Goal: Obtain resource: Download file/media

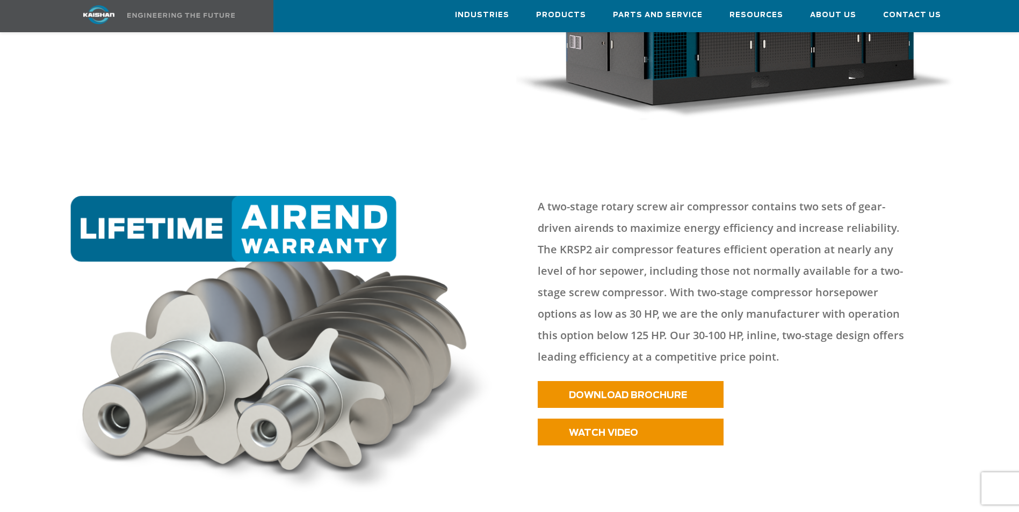
scroll to position [322, 0]
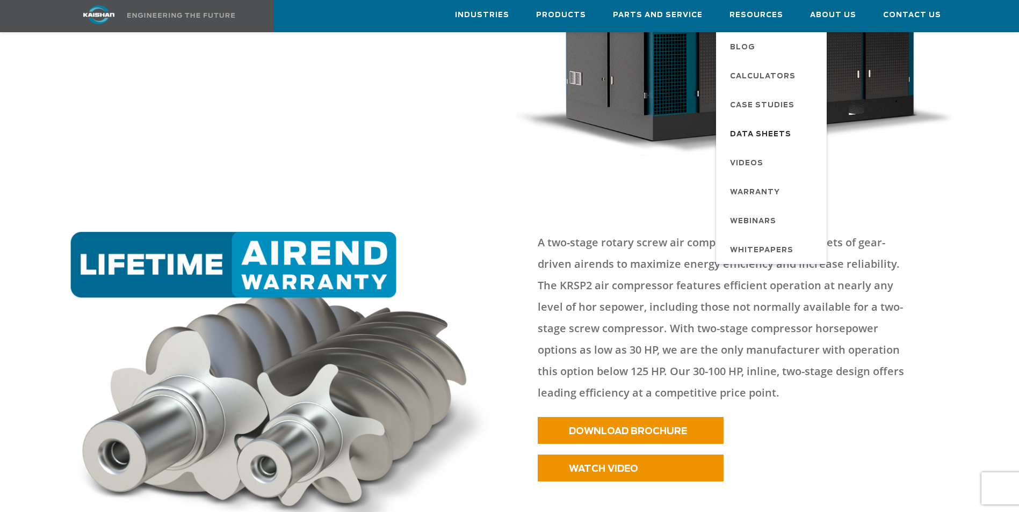
click at [774, 133] on span "Data Sheets" at bounding box center [760, 135] width 61 height 18
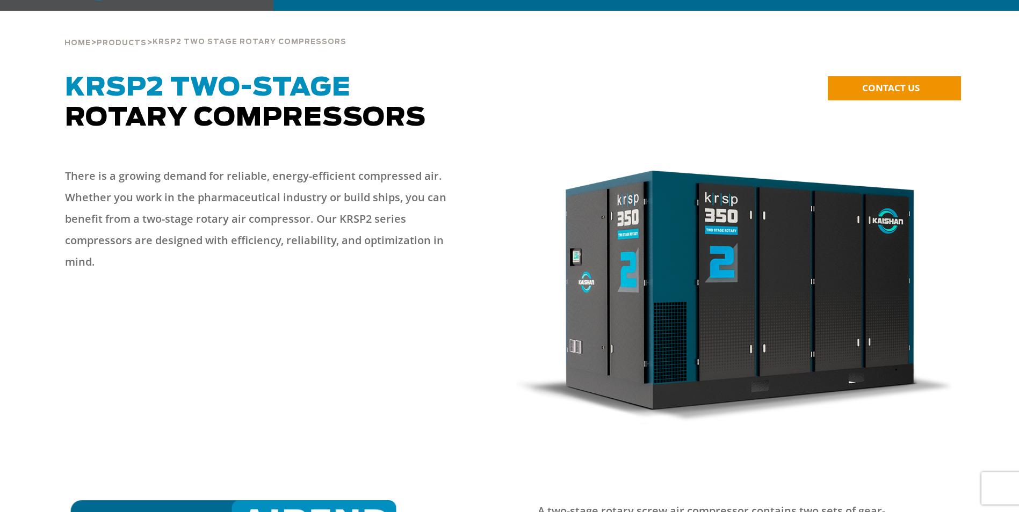
scroll to position [0, 0]
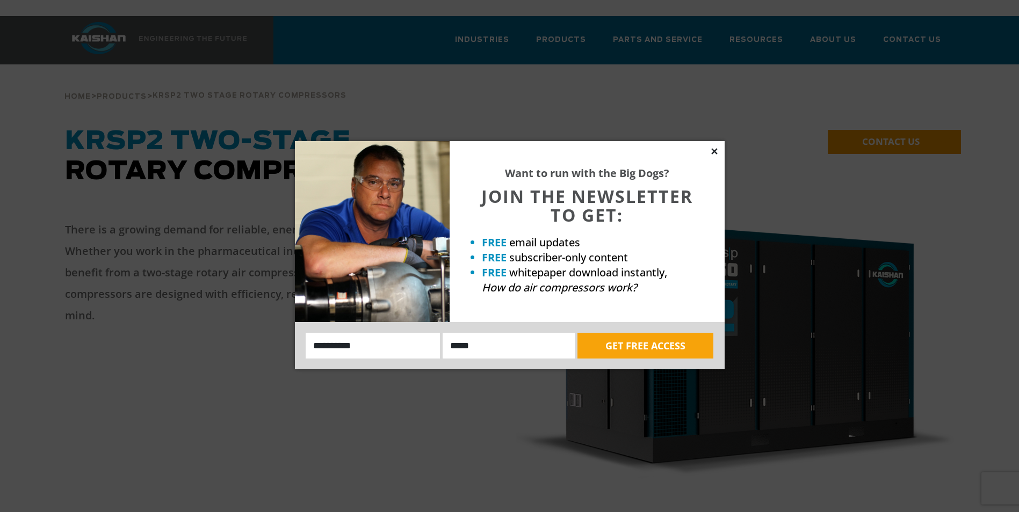
click at [712, 152] on icon at bounding box center [715, 152] width 10 height 10
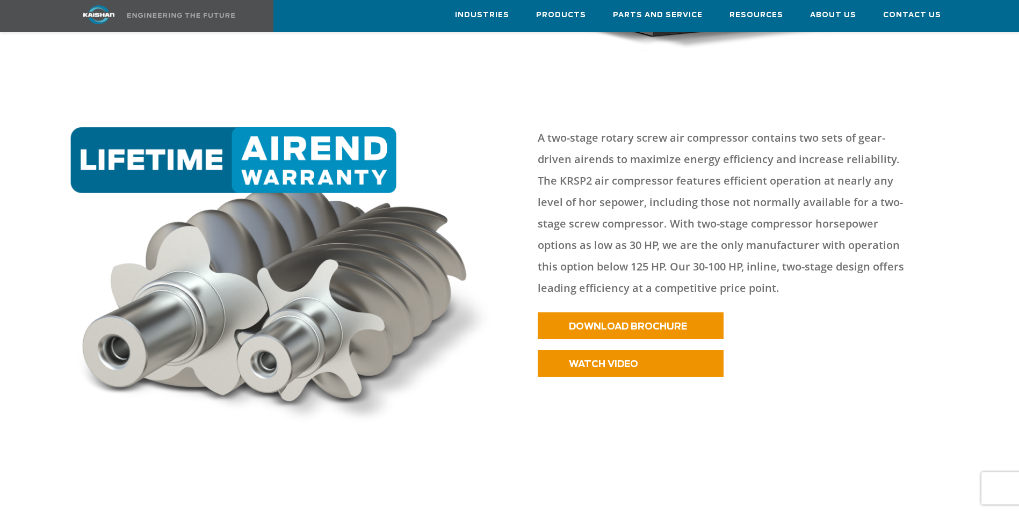
scroll to position [430, 0]
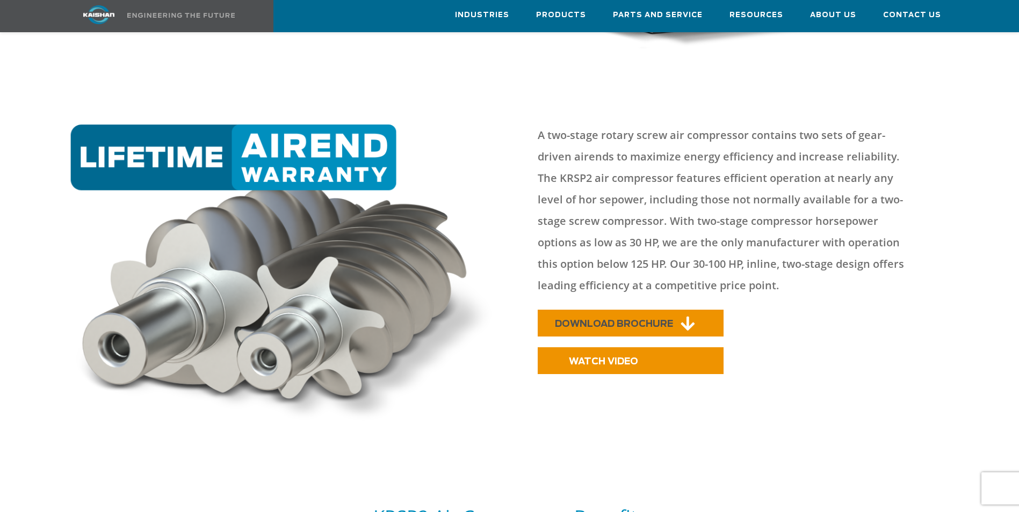
click at [638, 310] on link "DOWNLOAD BROCHURE" at bounding box center [631, 323] width 186 height 27
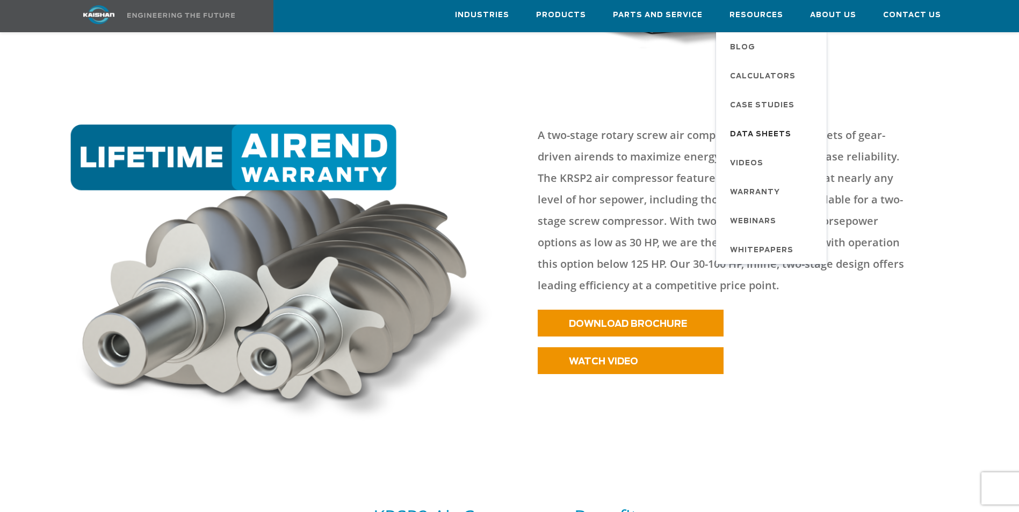
click at [769, 129] on span "Data Sheets" at bounding box center [760, 135] width 61 height 18
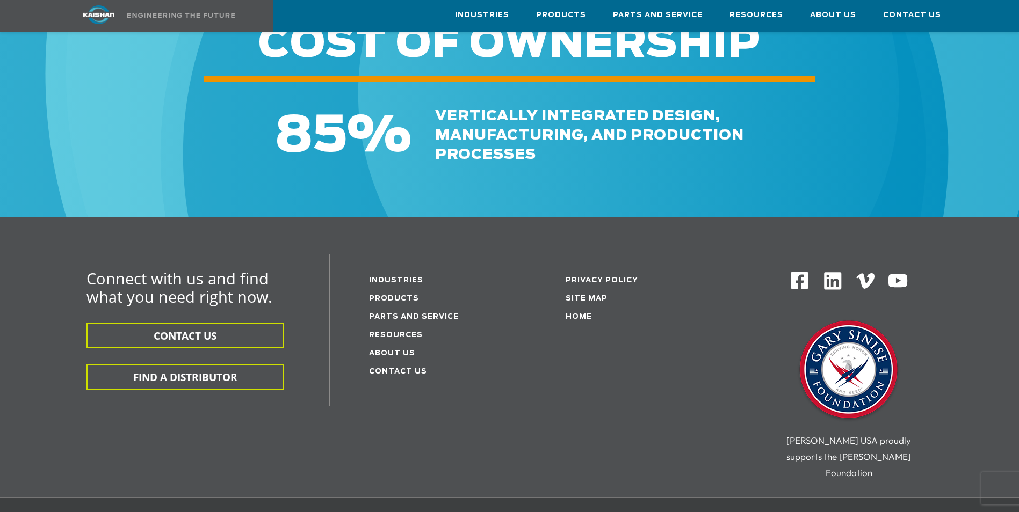
scroll to position [537, 0]
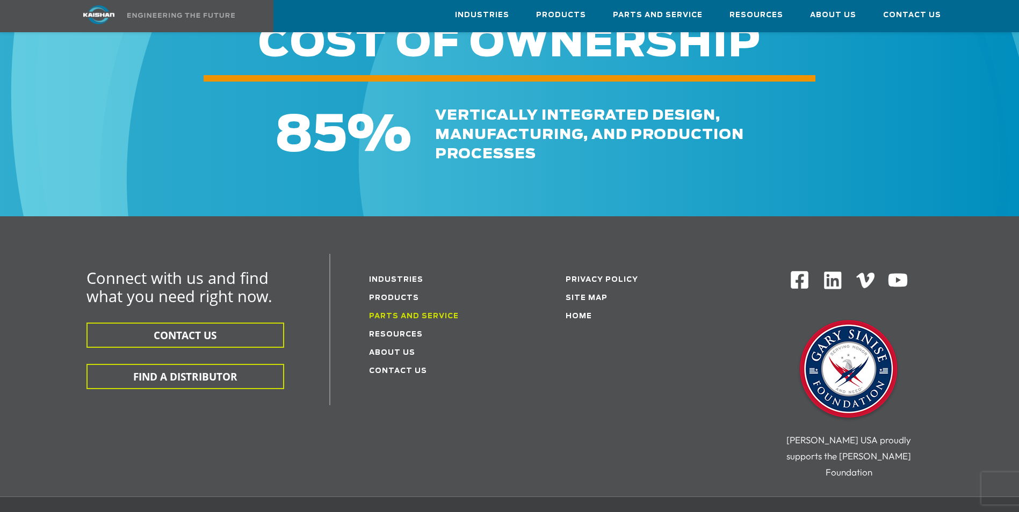
click at [403, 313] on link "Parts and service" at bounding box center [414, 316] width 90 height 7
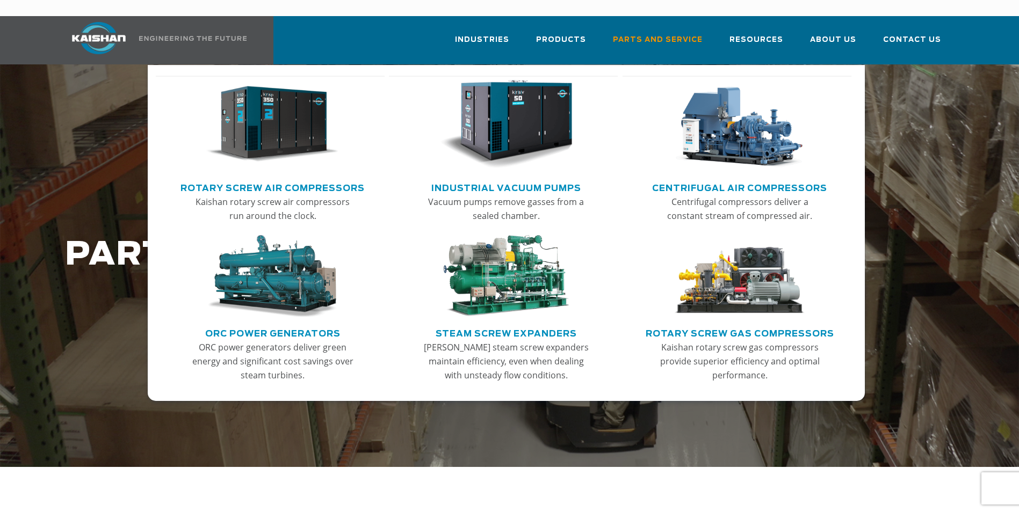
click at [276, 115] on img "Main menu" at bounding box center [272, 124] width 132 height 89
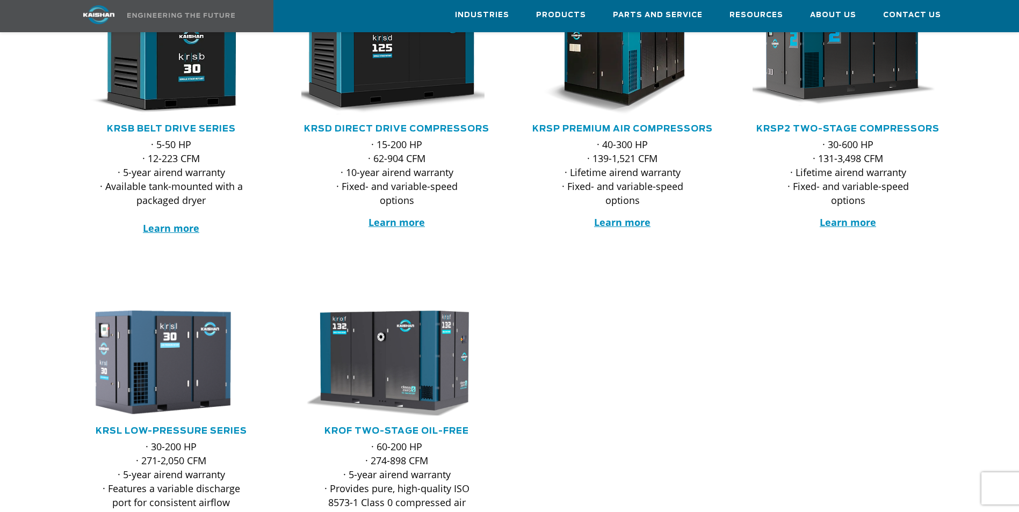
scroll to position [161, 0]
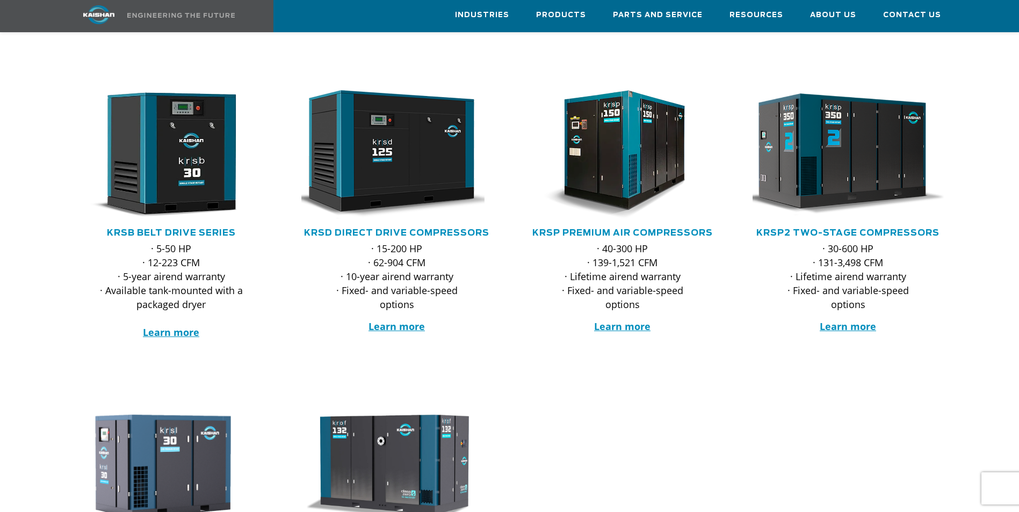
click at [852, 132] on img at bounding box center [840, 155] width 211 height 142
